Goal: Task Accomplishment & Management: Manage account settings

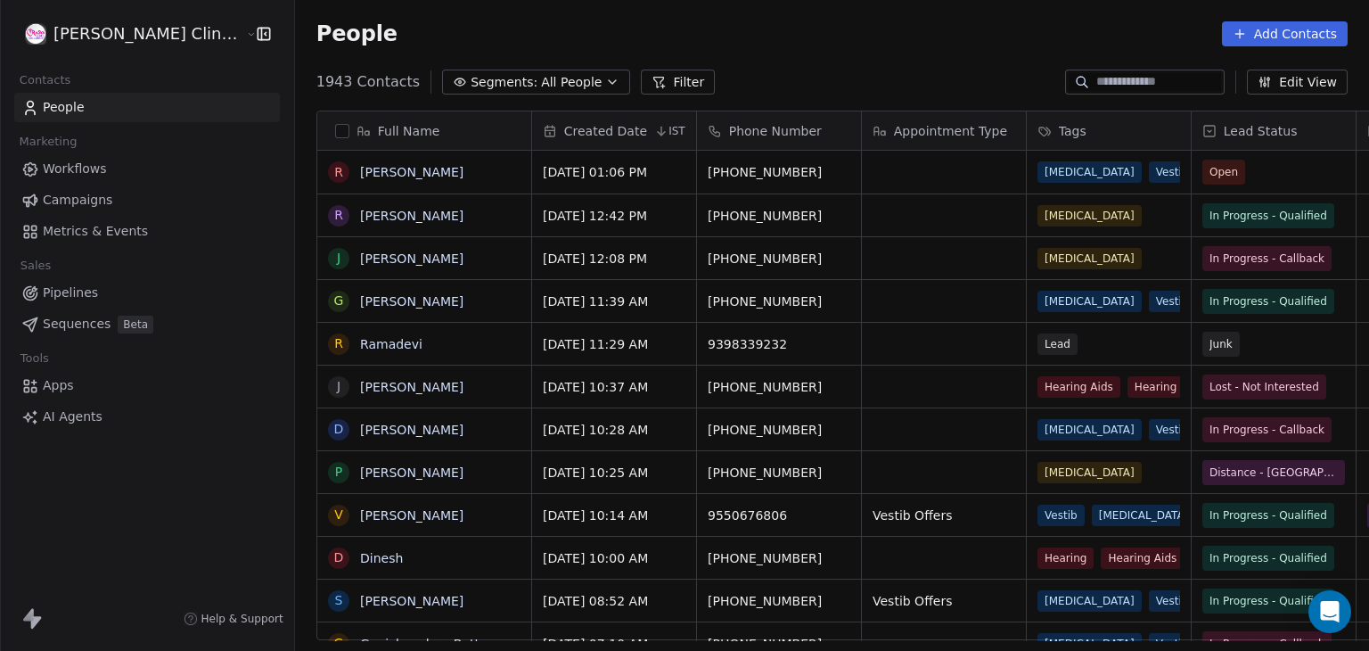
click at [641, 83] on button "Filter" at bounding box center [678, 82] width 74 height 25
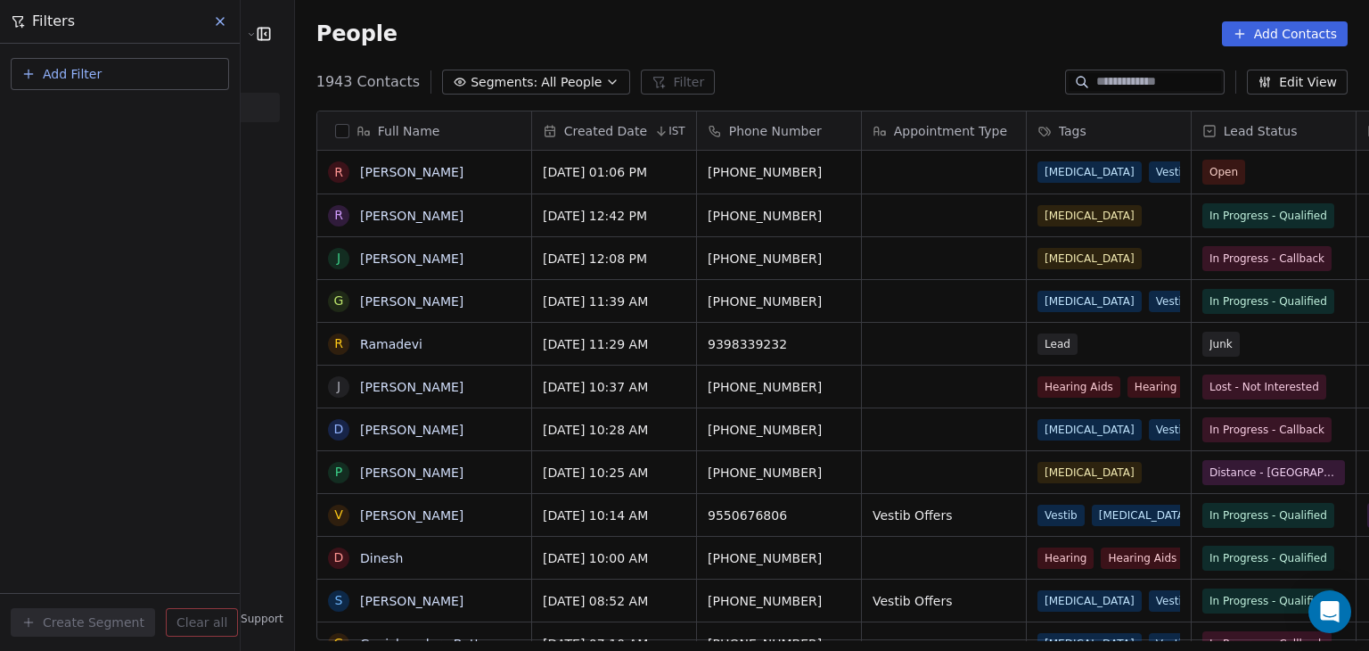
click at [117, 74] on button "Add Filter" at bounding box center [120, 74] width 218 height 32
click at [118, 140] on div "Contact activity" at bounding box center [119, 144] width 181 height 19
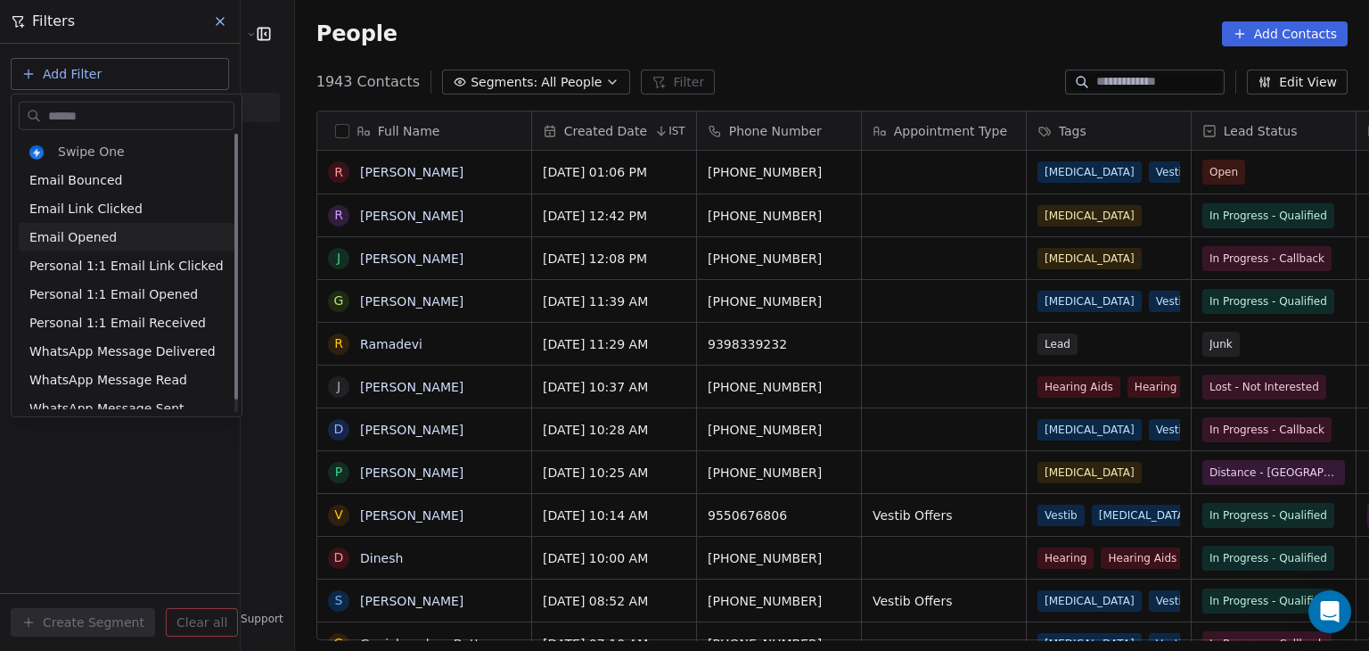
scroll to position [13, 0]
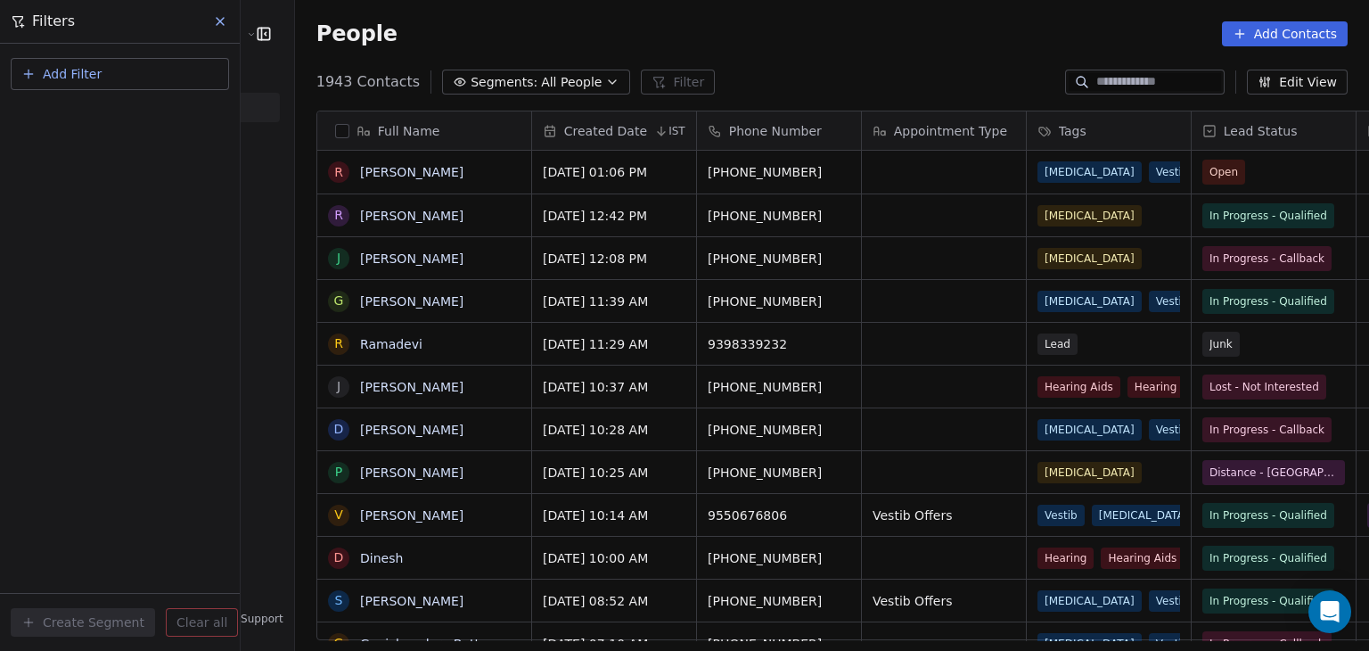
click at [147, 510] on html "RASYA Clinic External Contacts People Marketing Workflows Campaigns Metrics & E…" at bounding box center [684, 325] width 1369 height 651
click at [164, 65] on button "Add Filter" at bounding box center [120, 74] width 218 height 32
click at [114, 157] on div "Contact activity" at bounding box center [120, 144] width 202 height 29
click at [89, 473] on html "RASYA Clinic External Contacts People Marketing Workflows Campaigns Metrics & E…" at bounding box center [684, 325] width 1369 height 651
click at [97, 86] on button "Add Filter" at bounding box center [120, 74] width 218 height 32
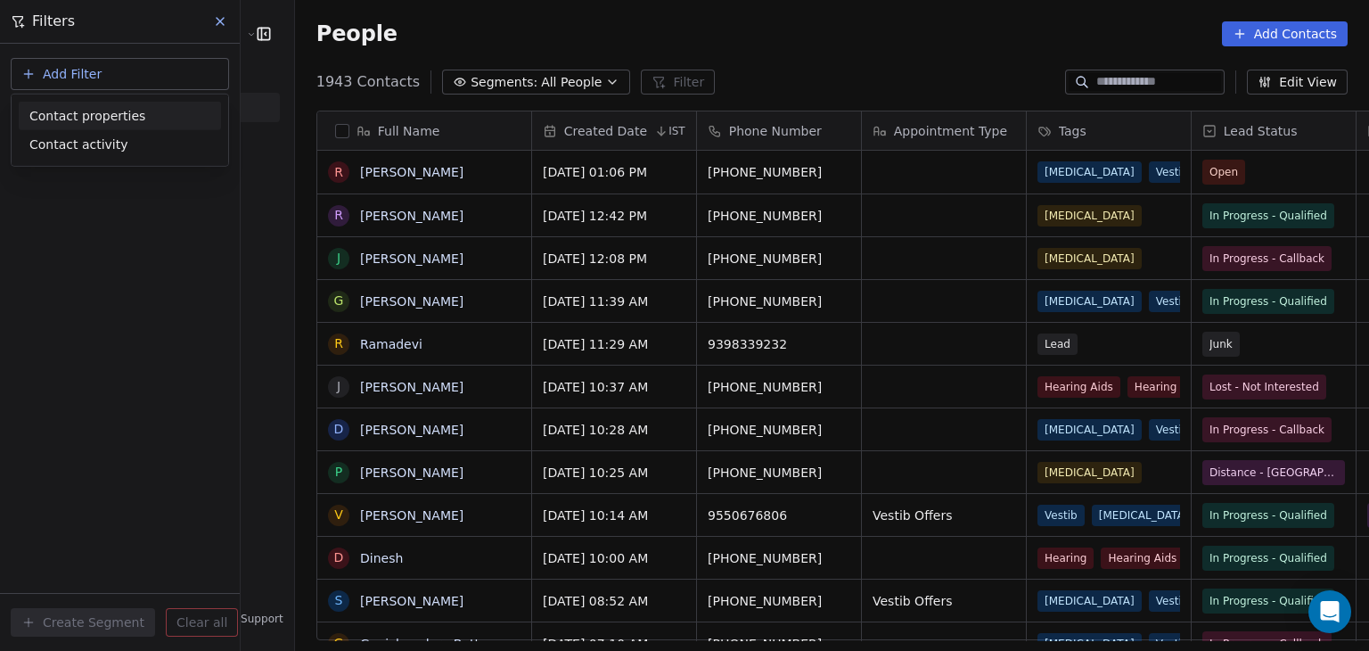
click at [94, 106] on span "Contact properties" at bounding box center [87, 115] width 116 height 19
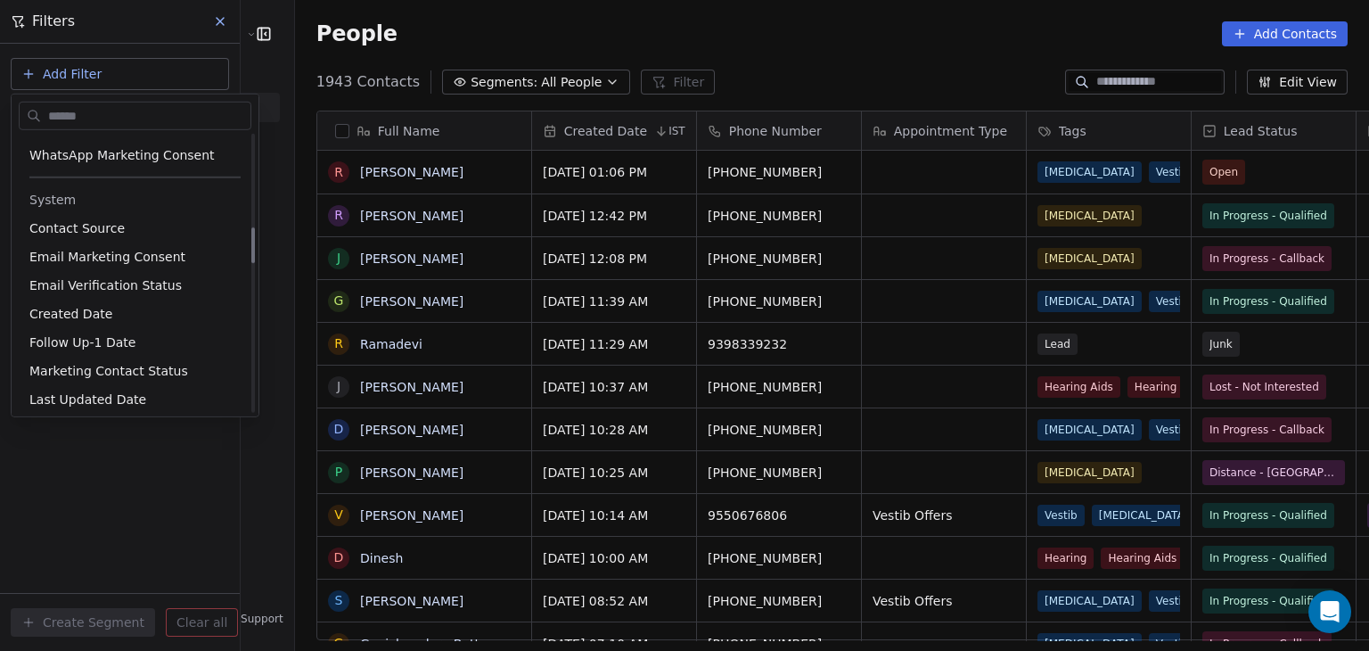
scroll to position [706, 0]
click at [93, 235] on span "Contact Source" at bounding box center [76, 232] width 95 height 18
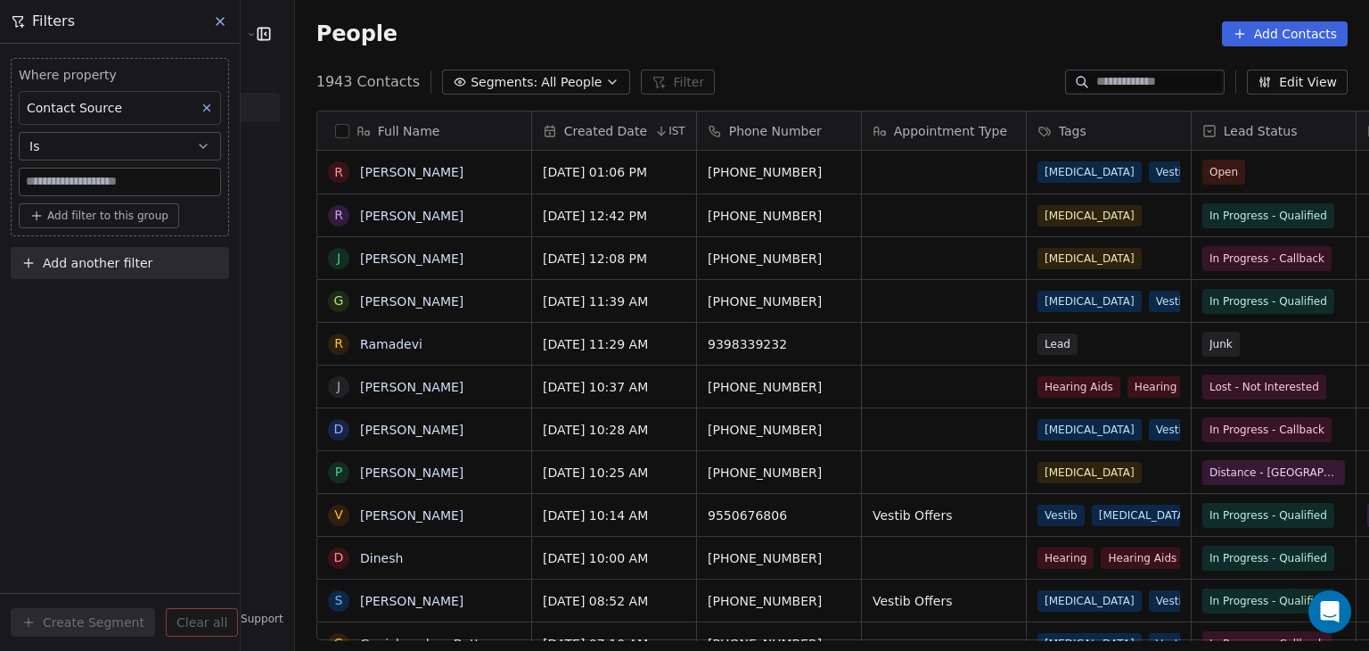
click at [199, 107] on button at bounding box center [206, 107] width 23 height 23
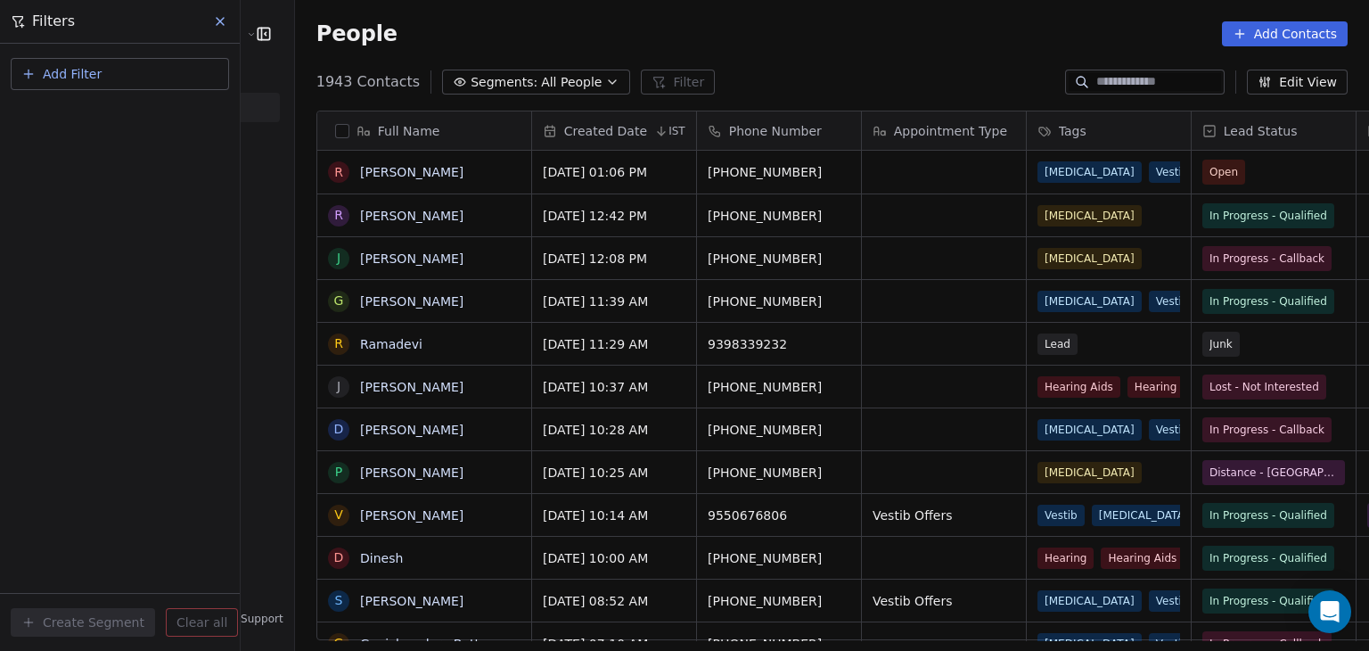
click at [541, 77] on span "All People" at bounding box center [571, 82] width 61 height 19
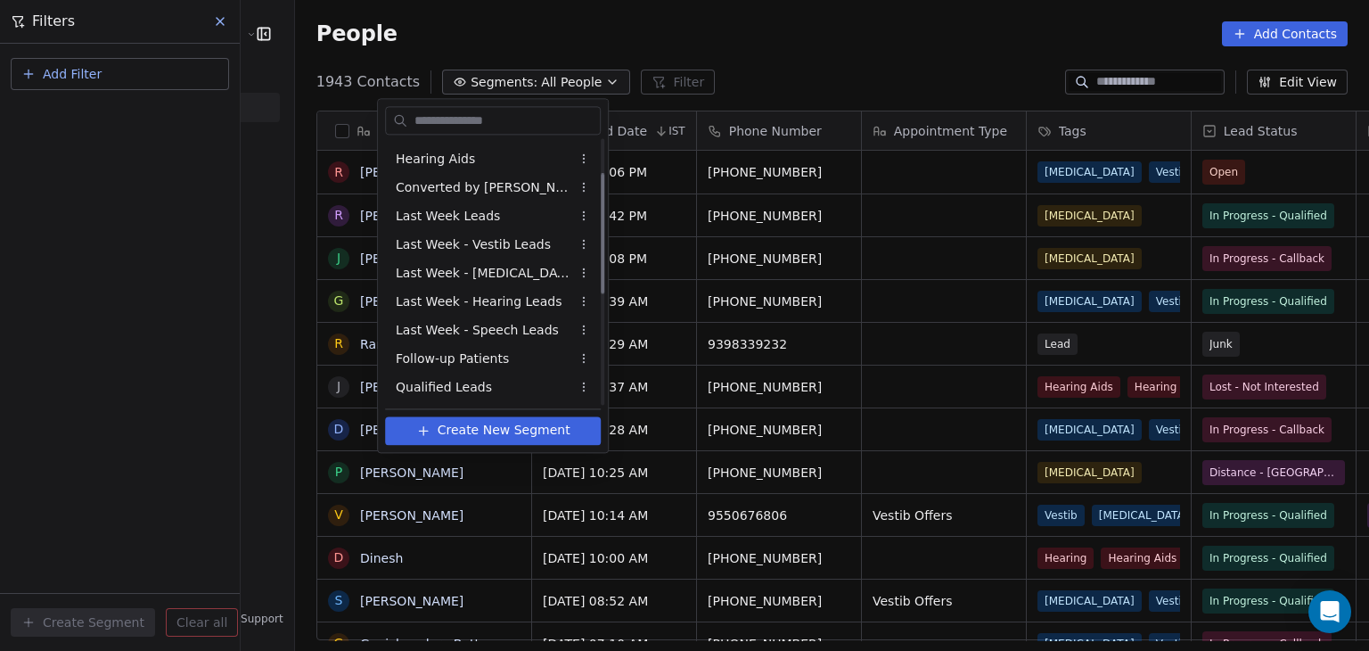
scroll to position [0, 0]
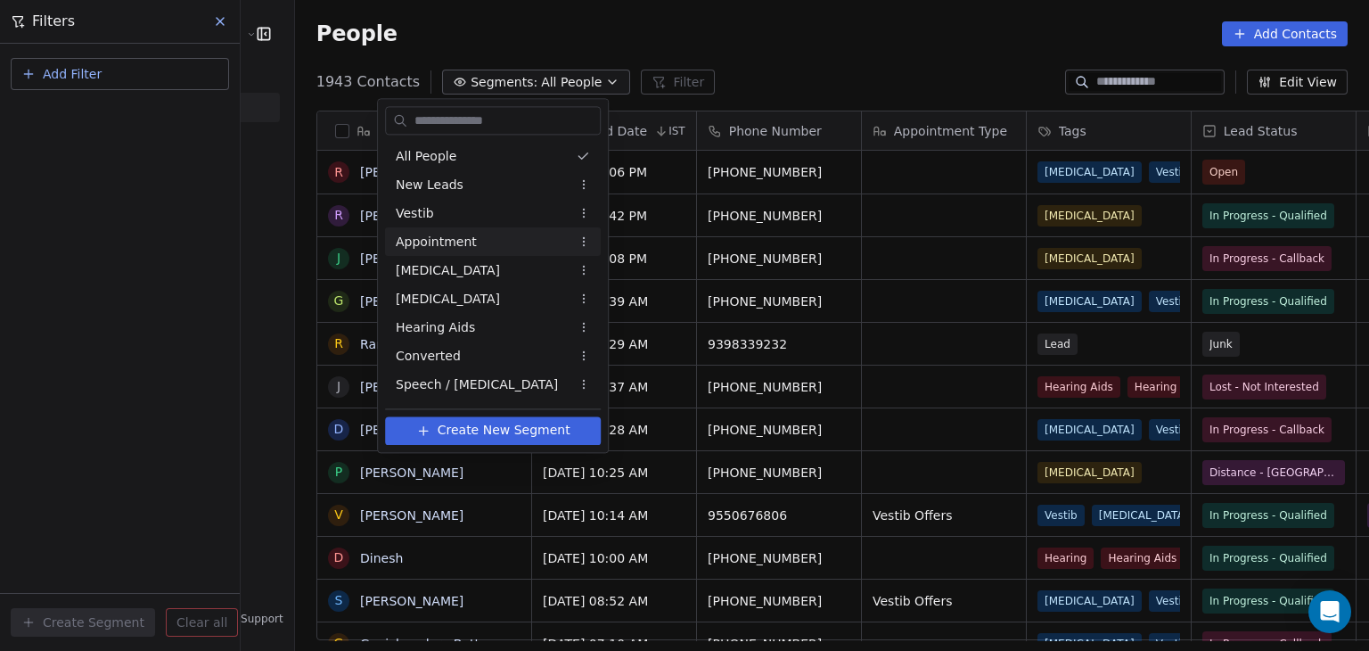
click at [484, 243] on div "Appointment" at bounding box center [493, 241] width 216 height 29
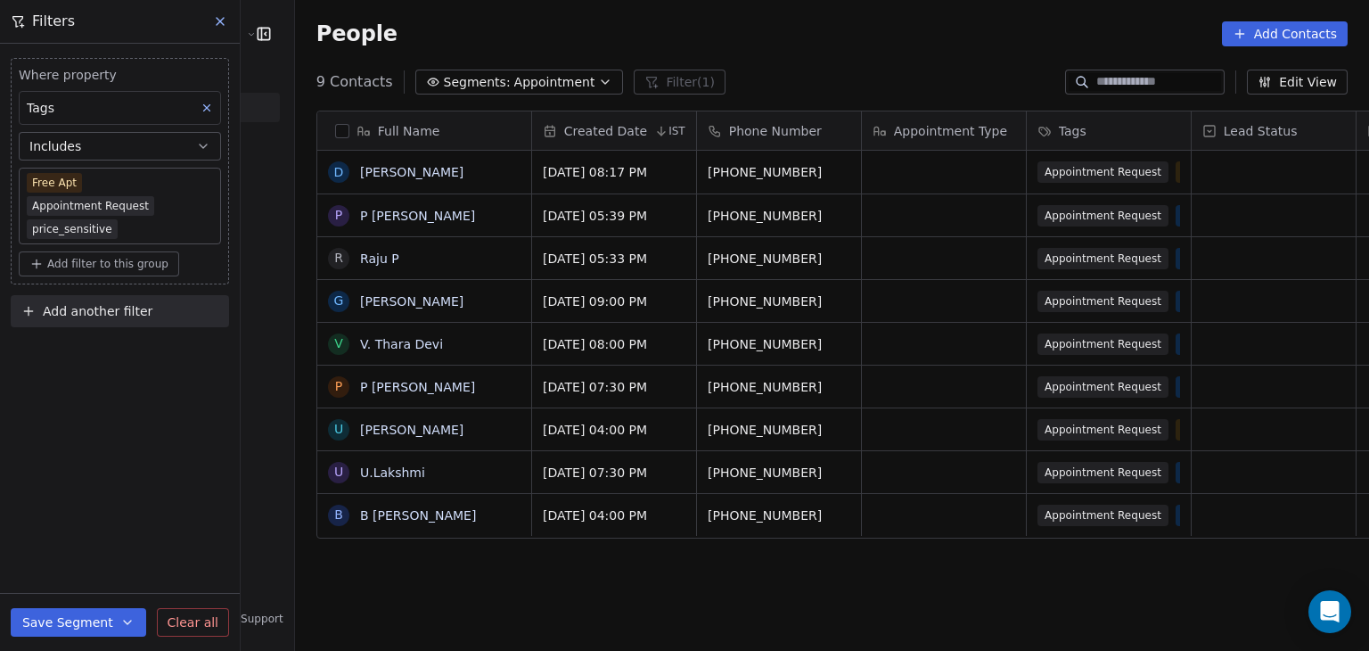
click at [204, 121] on div "Tags" at bounding box center [120, 108] width 202 height 34
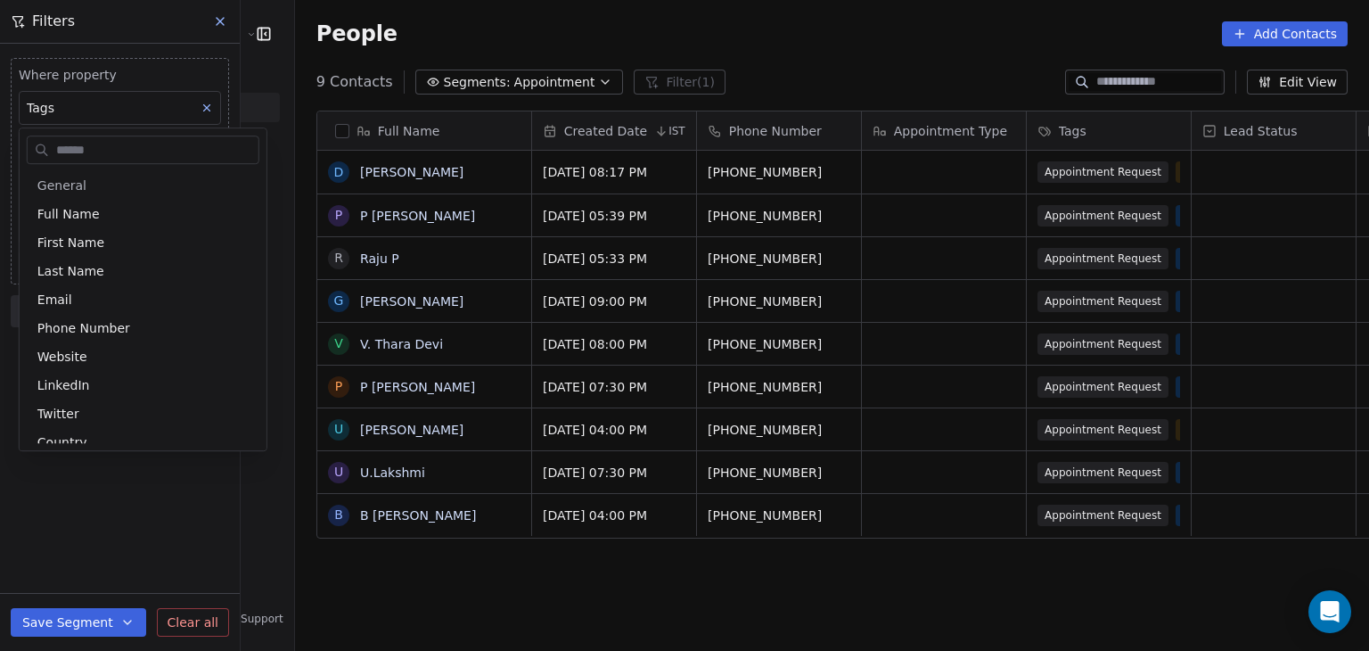
scroll to position [156, 0]
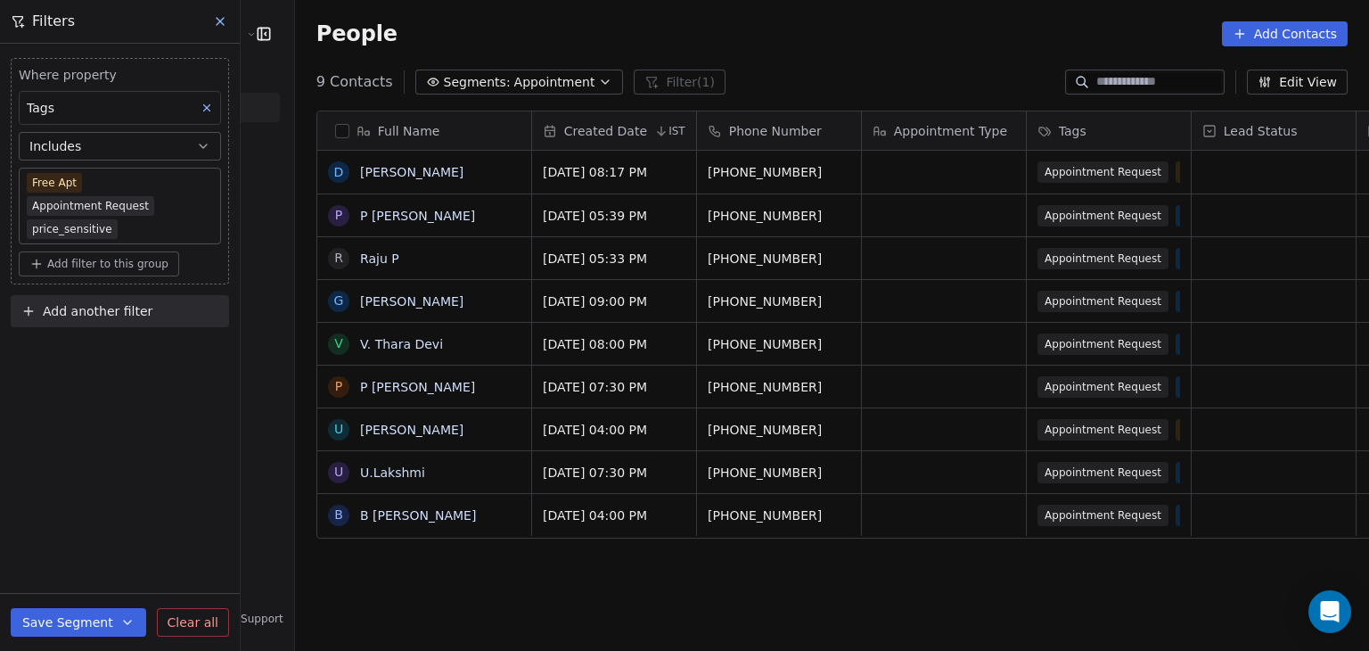
click at [225, 22] on html "RASYA Clinic External Contacts People Marketing Workflows Campaigns Metrics & E…" at bounding box center [684, 325] width 1369 height 651
click at [225, 22] on icon at bounding box center [220, 21] width 14 height 14
